Goal: Check status: Check status

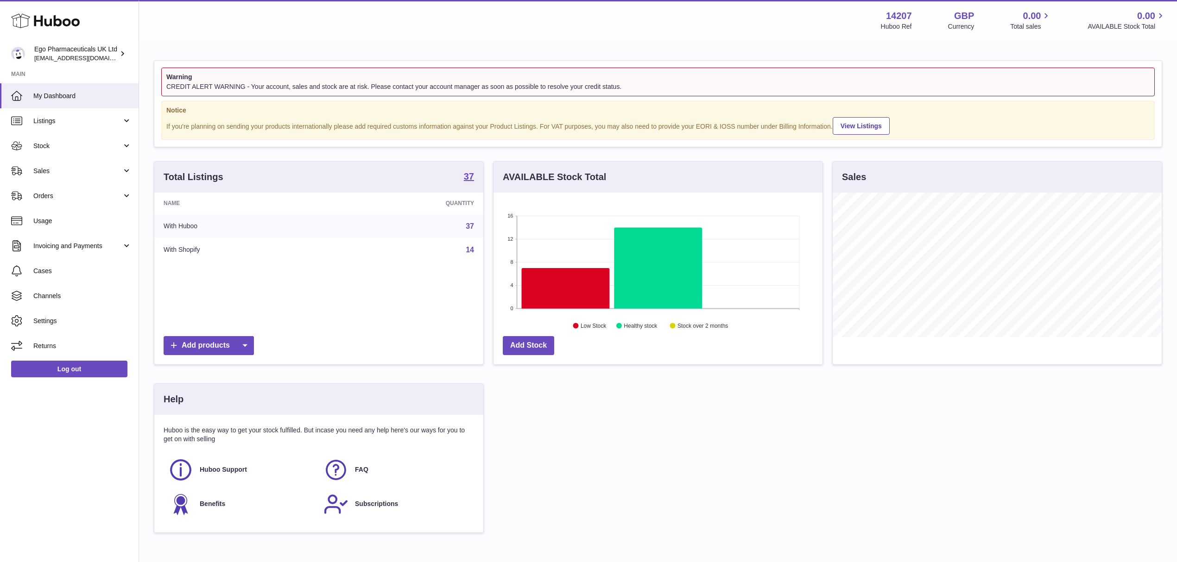
scroll to position [145, 328]
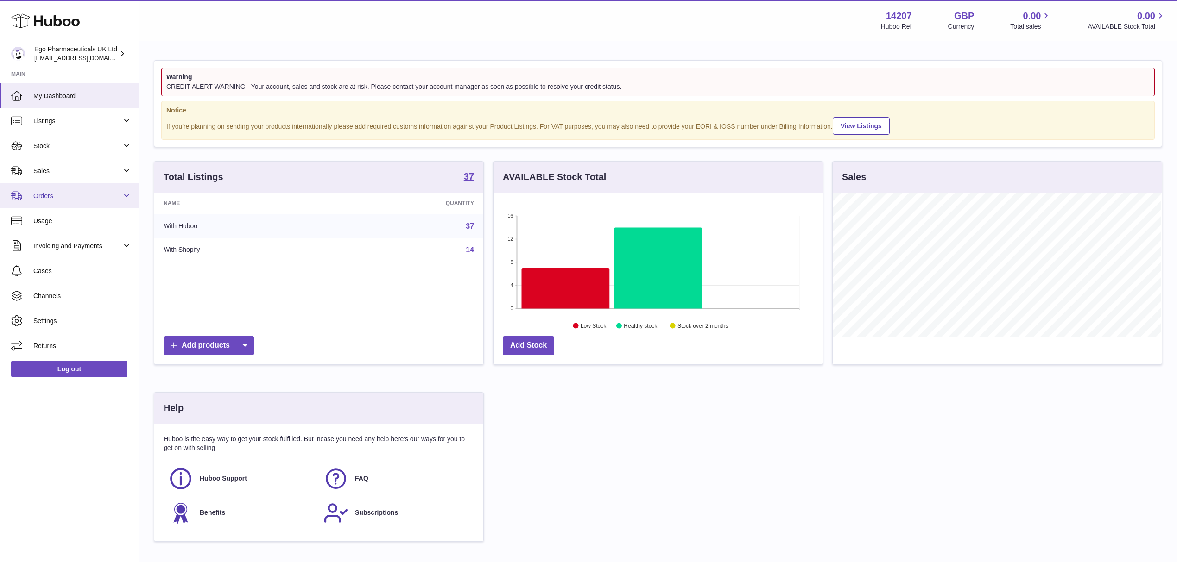
click at [93, 201] on link "Orders" at bounding box center [69, 195] width 138 height 25
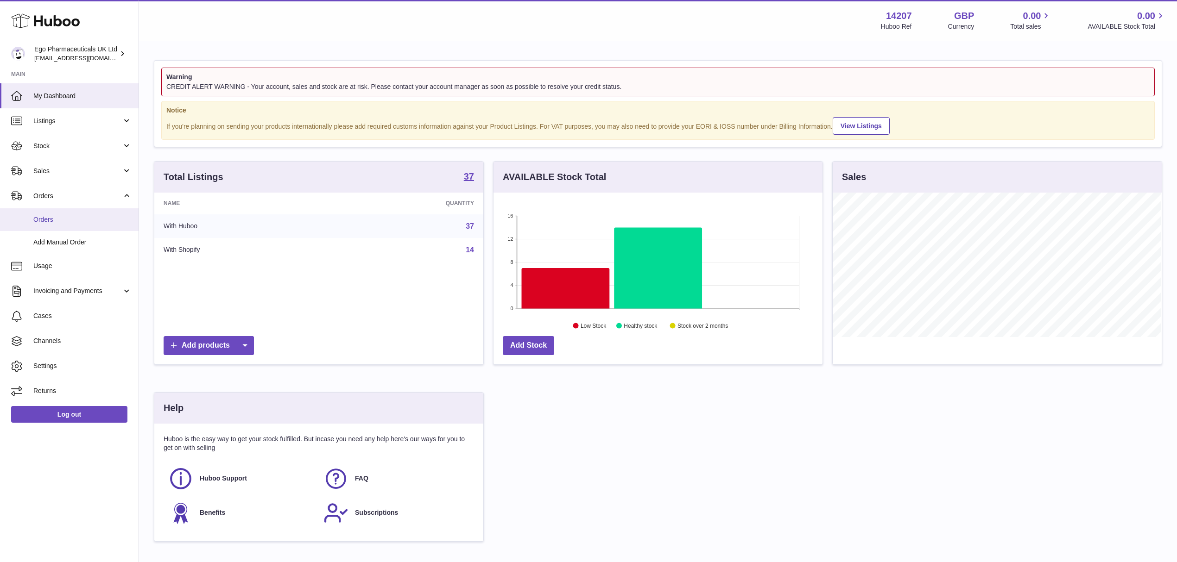
click at [91, 219] on span "Orders" at bounding box center [82, 219] width 98 height 9
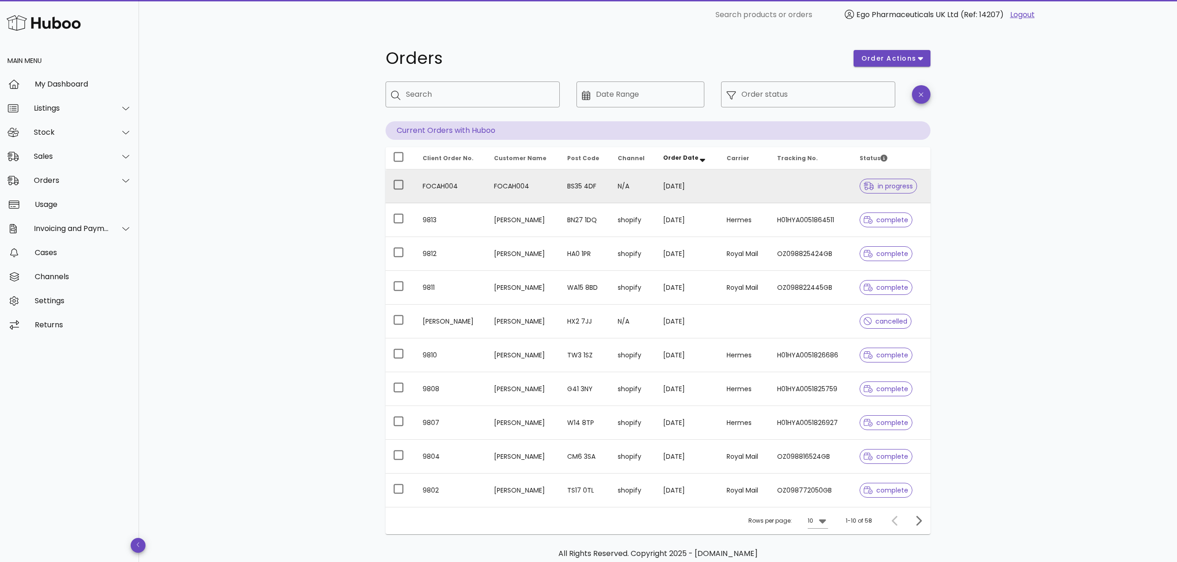
click at [675, 189] on td "[DATE]" at bounding box center [686, 187] width 63 height 34
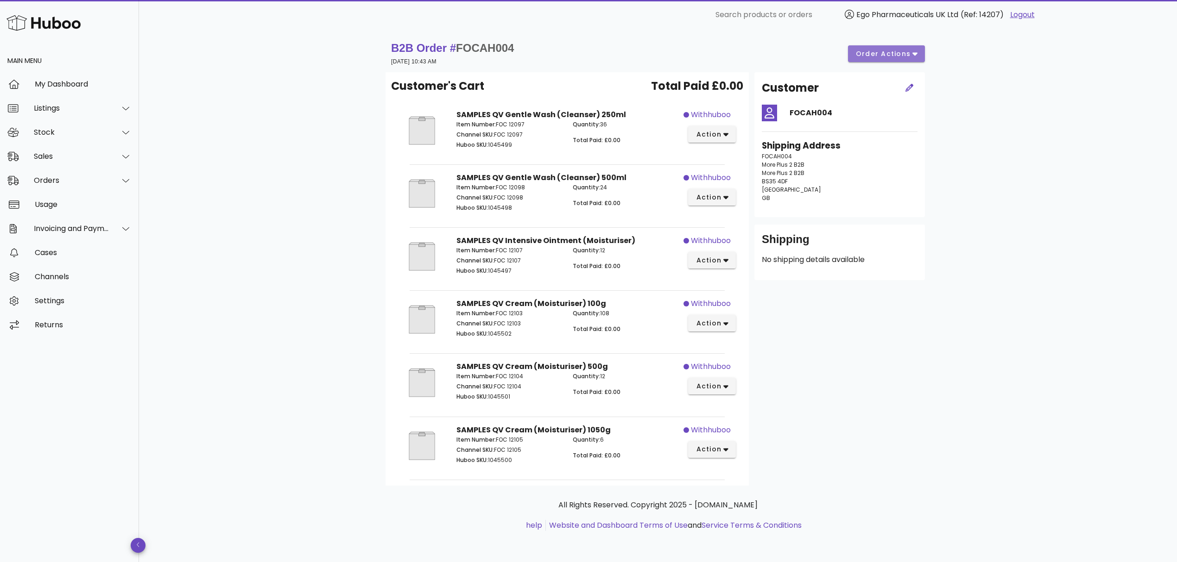
click at [882, 58] on button "order actions" at bounding box center [886, 53] width 77 height 17
click at [882, 60] on div "Release Cancel" at bounding box center [892, 75] width 69 height 52
click at [963, 71] on div "B2B Order # FOCAH004 [DATE] 10:43 AM order actions Customer's Cart Total Paid £…" at bounding box center [658, 296] width 1038 height 533
